Goal: Task Accomplishment & Management: Manage account settings

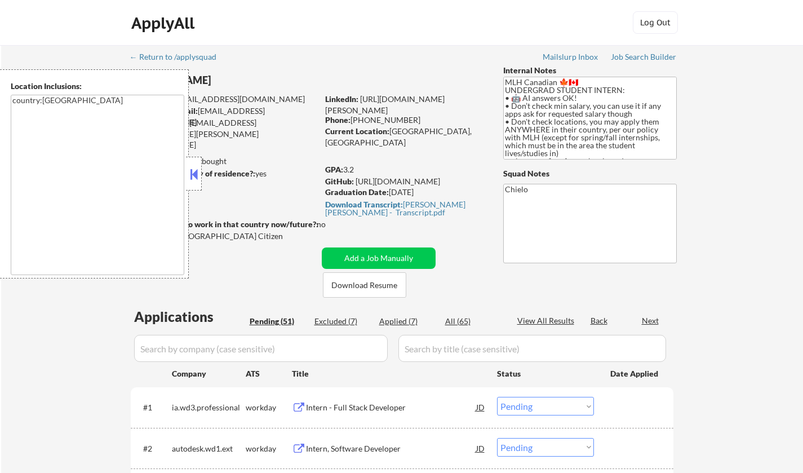
select select ""pending""
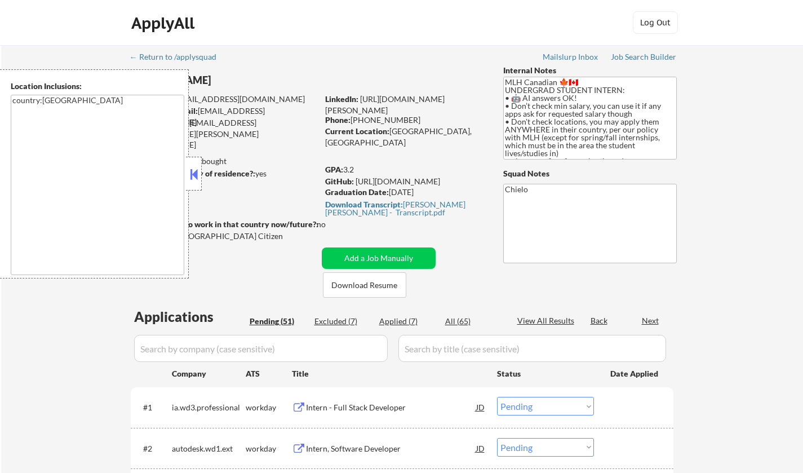
select select ""pending""
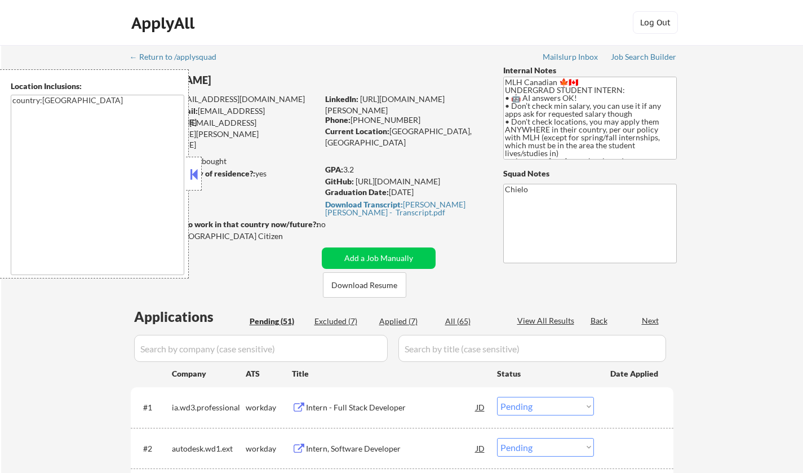
select select ""pending""
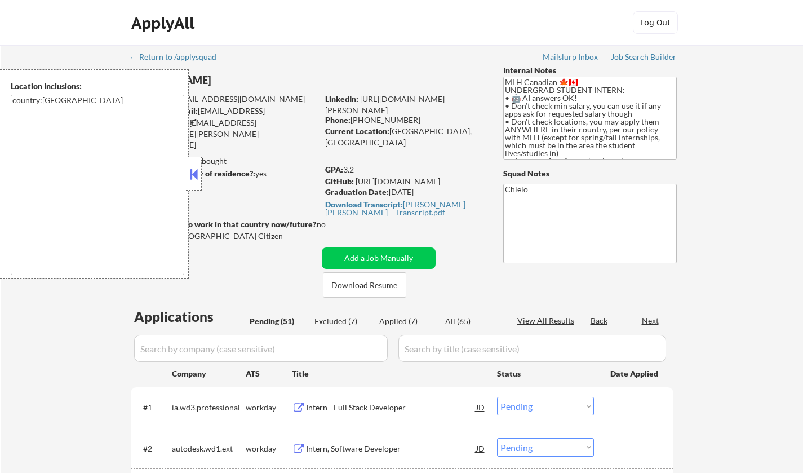
select select ""pending""
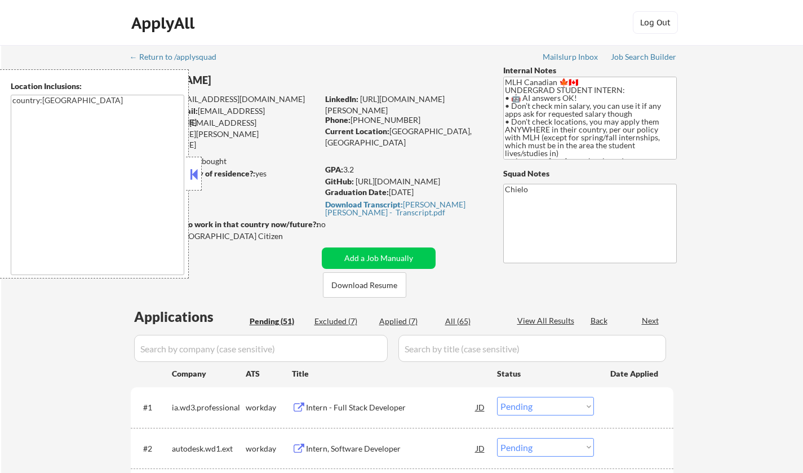
select select ""pending""
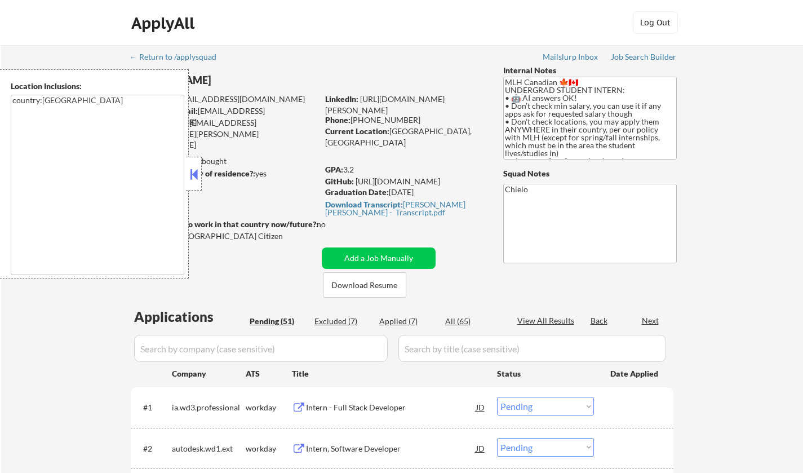
select select ""pending""
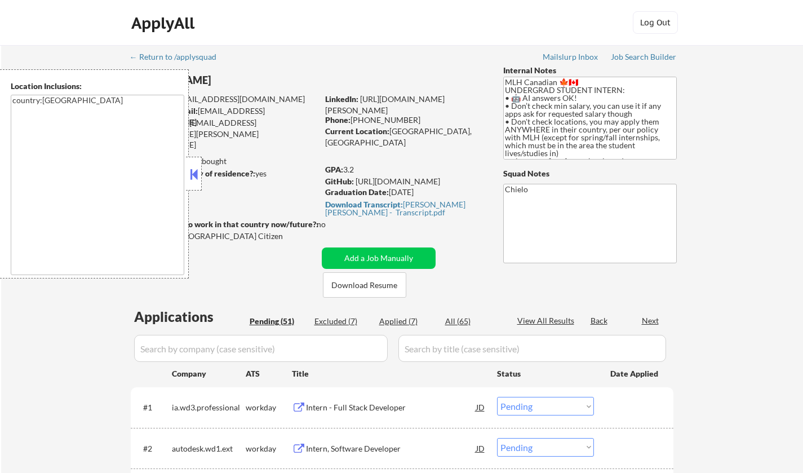
select select ""pending""
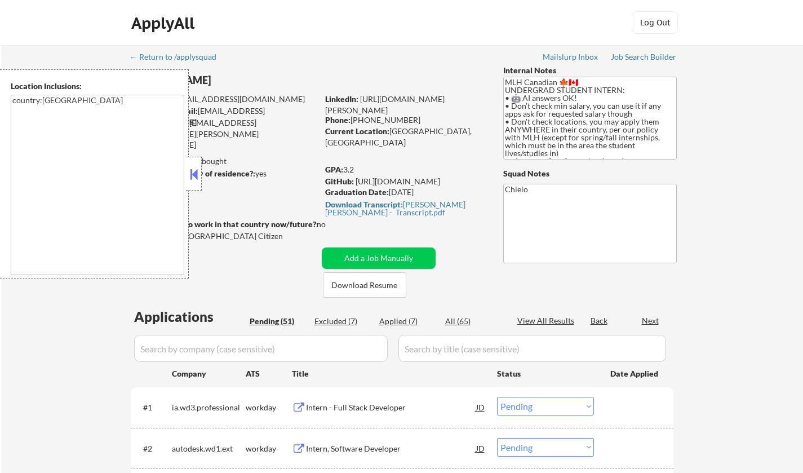
select select ""pending""
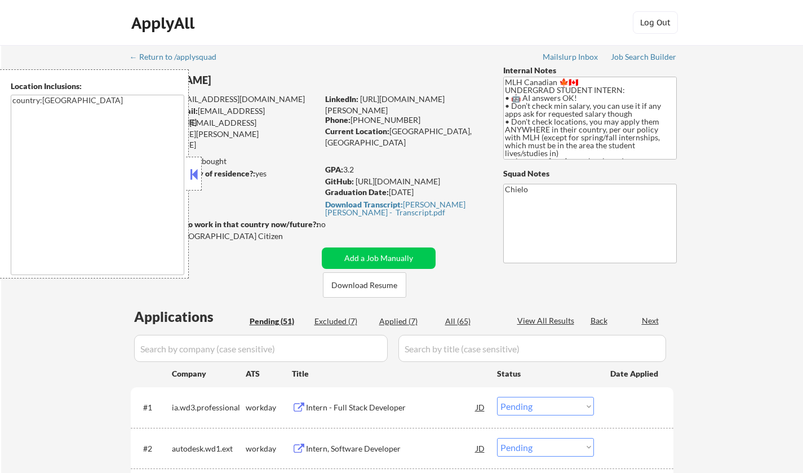
select select ""pending""
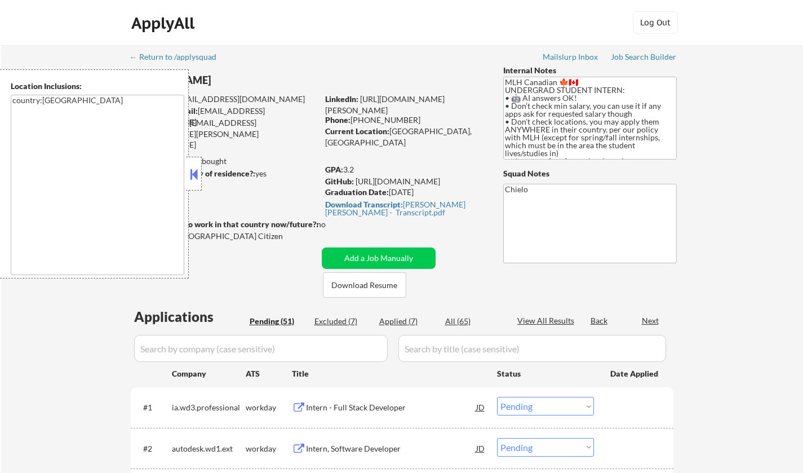
select select ""pending""
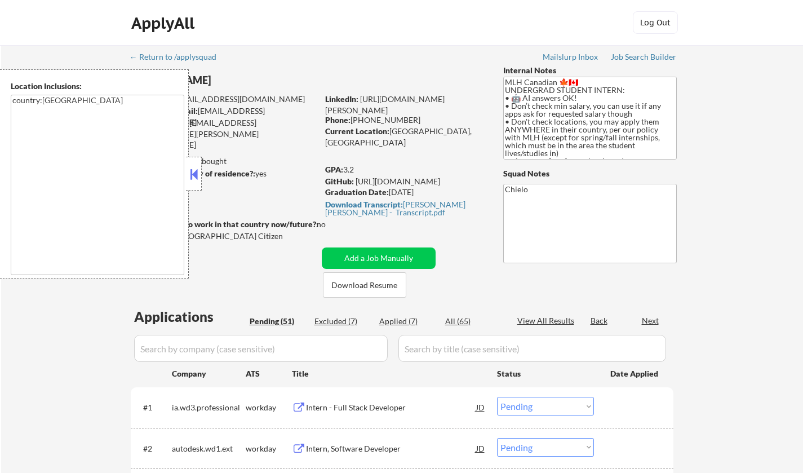
select select ""pending""
click at [195, 164] on div at bounding box center [194, 174] width 16 height 34
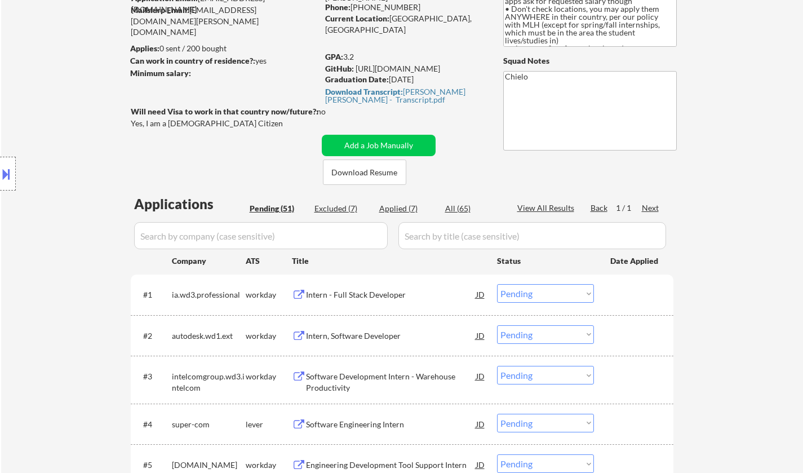
scroll to position [169, 0]
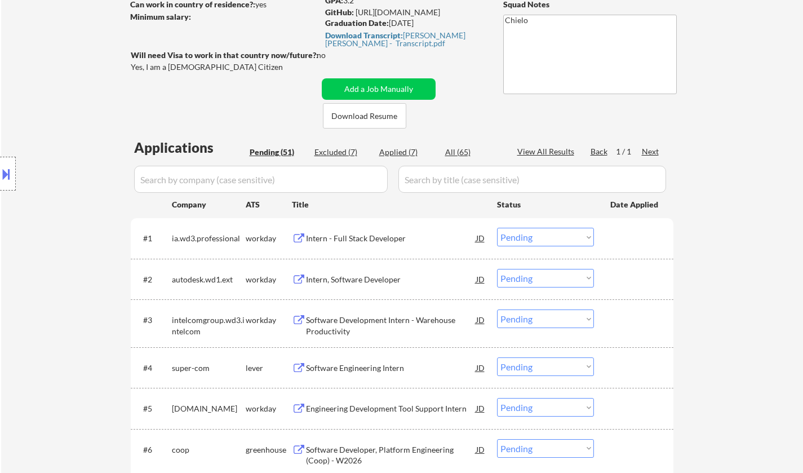
click at [358, 234] on div "Intern - Full Stack Developer" at bounding box center [391, 238] width 170 height 11
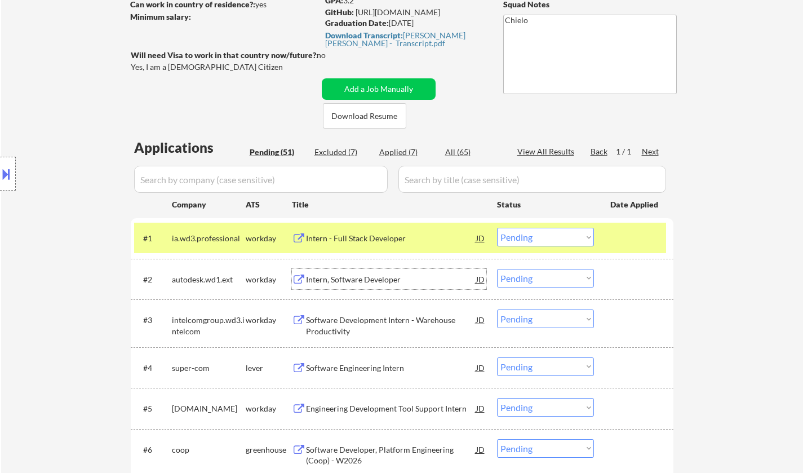
click at [364, 279] on div "Intern, Software Developer" at bounding box center [391, 279] width 170 height 11
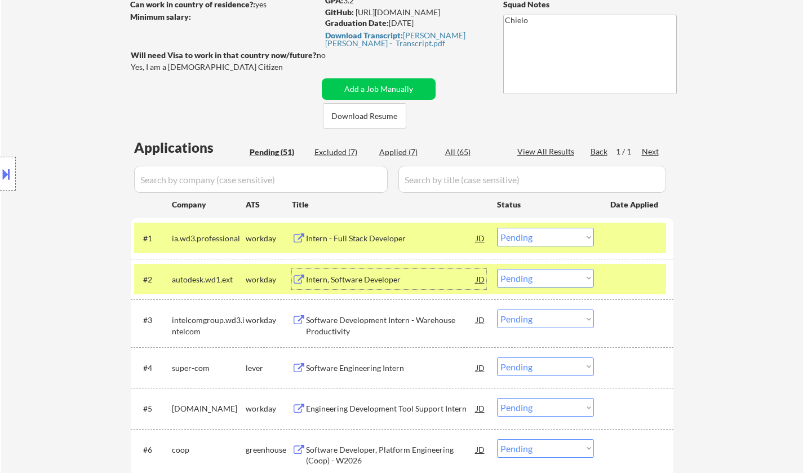
click at [573, 279] on select "Choose an option... Pending Applied Excluded (Questions) Excluded (Expired) Exc…" at bounding box center [545, 278] width 97 height 19
click at [497, 269] on select "Choose an option... Pending Applied Excluded (Questions) Excluded (Expired) Exc…" at bounding box center [545, 278] width 97 height 19
select select ""pending""
